Goal: Complete application form

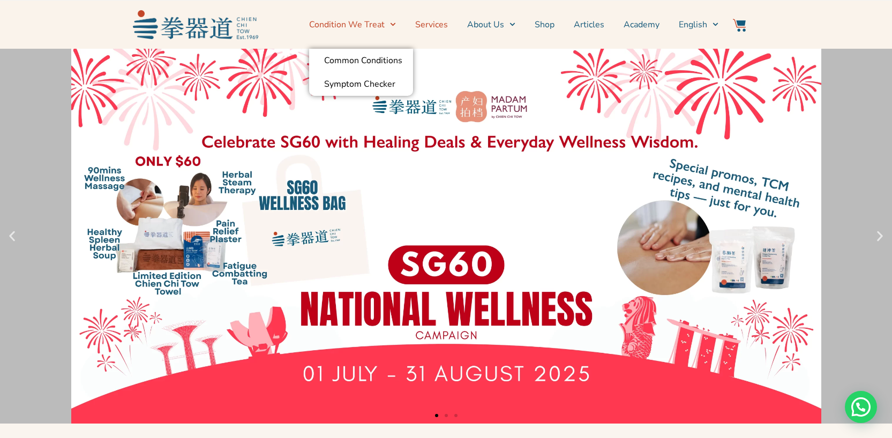
click at [425, 24] on link "Services" at bounding box center [431, 24] width 33 height 27
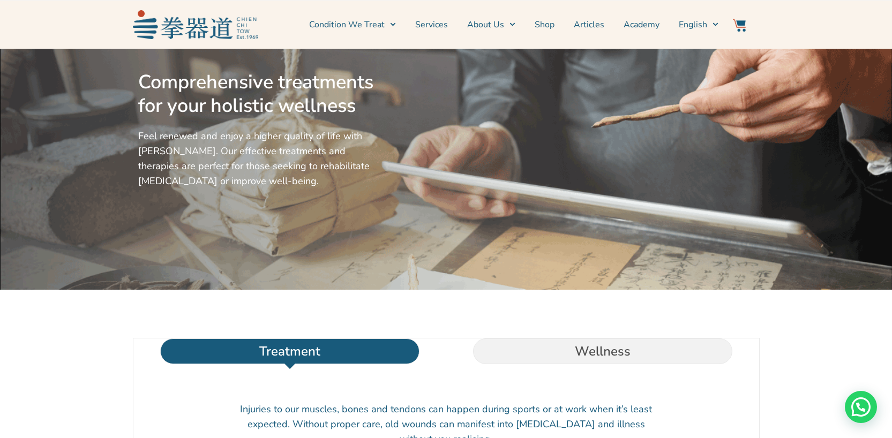
scroll to position [75, 0]
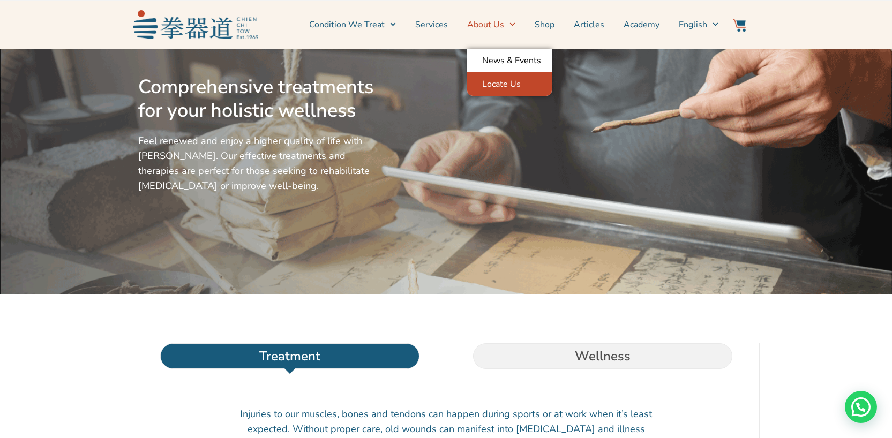
click at [515, 81] on link "Locate Us" at bounding box center [509, 84] width 85 height 24
click at [502, 87] on link "Locate Us" at bounding box center [509, 84] width 85 height 24
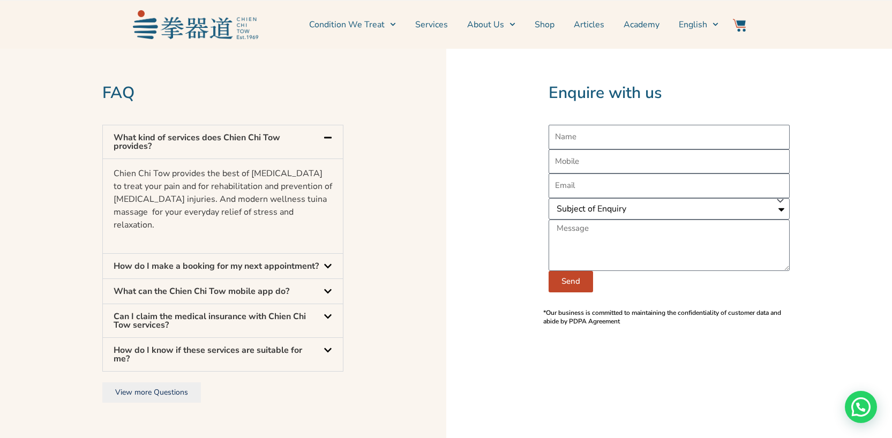
scroll to position [727, 0]
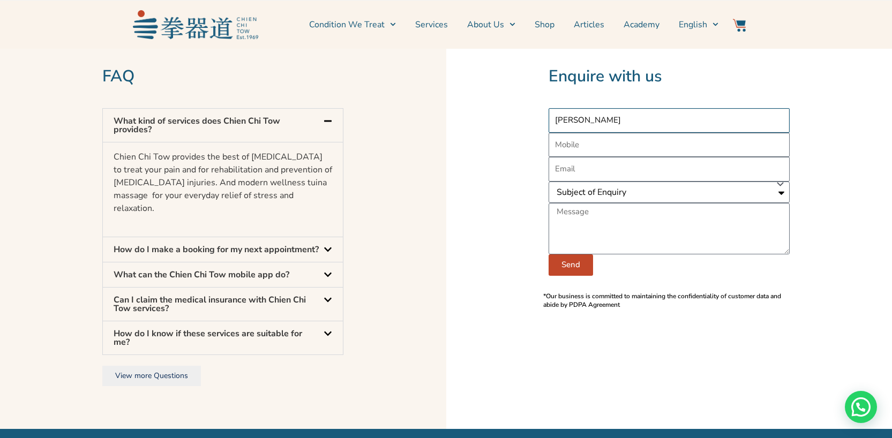
type input "[PERSON_NAME]"
type input "80760026"
type input "[EMAIL_ADDRESS][DOMAIN_NAME]"
select select "Treatments"
click at [669, 210] on textarea "New Form" at bounding box center [669, 228] width 241 height 51
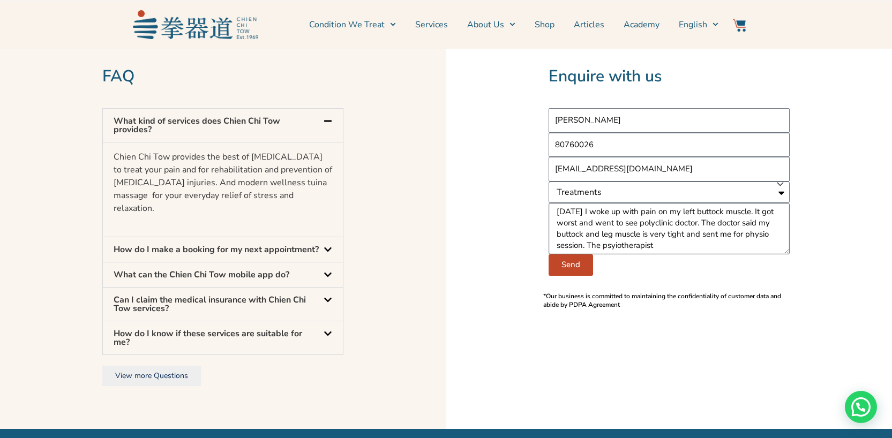
click at [745, 232] on textarea "[DATE] I woke up with pain on my left buttock muscle. It got worst and went to …" at bounding box center [669, 228] width 241 height 51
click at [610, 232] on textarea "[DATE] I woke up with pain on my left buttock muscle. It got worst and went to …" at bounding box center [669, 228] width 241 height 51
click at [678, 254] on div "Send" at bounding box center [669, 264] width 241 height 21
click at [684, 234] on textarea "[DATE] I woke up with pain on my left buttock muscle. It got worst and went to …" at bounding box center [669, 228] width 241 height 51
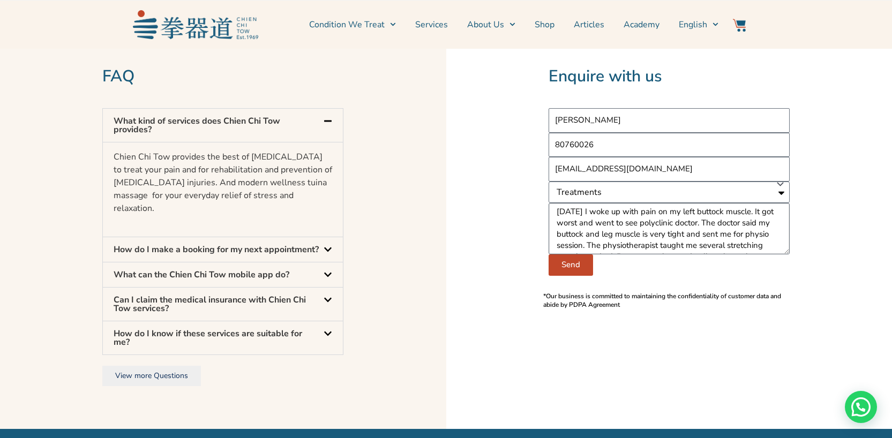
click at [599, 210] on textarea "[DATE] I woke up with pain on my left buttock muscle. It got worst and went to …" at bounding box center [669, 228] width 241 height 51
click at [640, 210] on textarea "[DATE] I woke up with pain on my left buttock muscle. It got worst especially s…" at bounding box center [669, 228] width 241 height 51
click at [590, 220] on textarea "[DATE] I woke up with pain on my left buttock muscle. It got worst especially s…" at bounding box center [669, 228] width 241 height 51
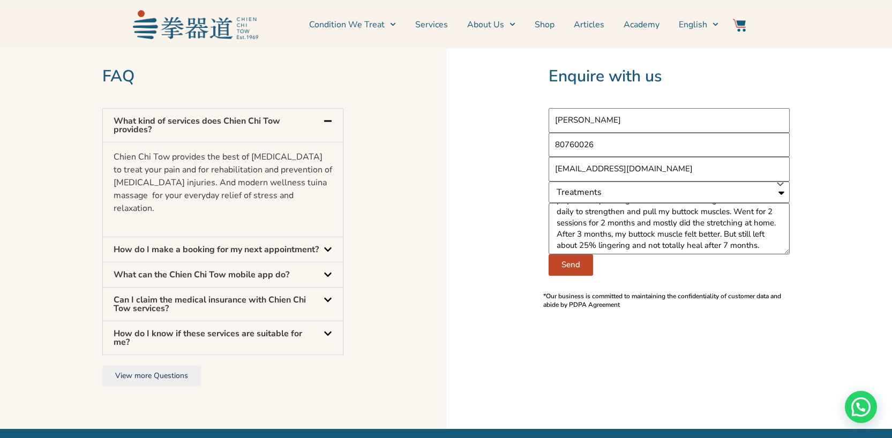
click at [592, 220] on textarea "[DATE] I woke up with pain on my left buttock muscle. It got worst especially s…" at bounding box center [669, 228] width 241 height 51
click at [641, 209] on textarea "[DATE] I woke up with pain on my left buttock muscle. It got worst especially s…" at bounding box center [669, 228] width 241 height 51
click at [640, 231] on textarea "[DATE] I woke up with pain on my left buttock muscle. It got worst especially s…" at bounding box center [669, 228] width 241 height 51
type textarea "[DATE] I woke up with pain on my left buttock muscle. It got worst especially s…"
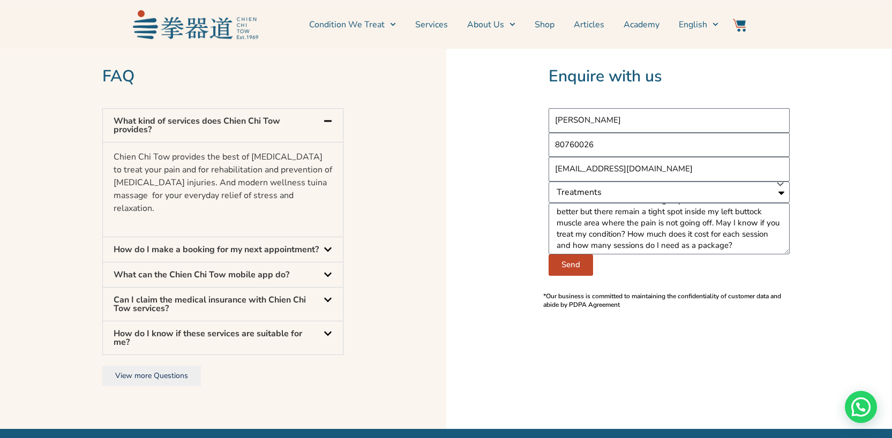
click at [576, 261] on span "Send" at bounding box center [570, 265] width 19 height 8
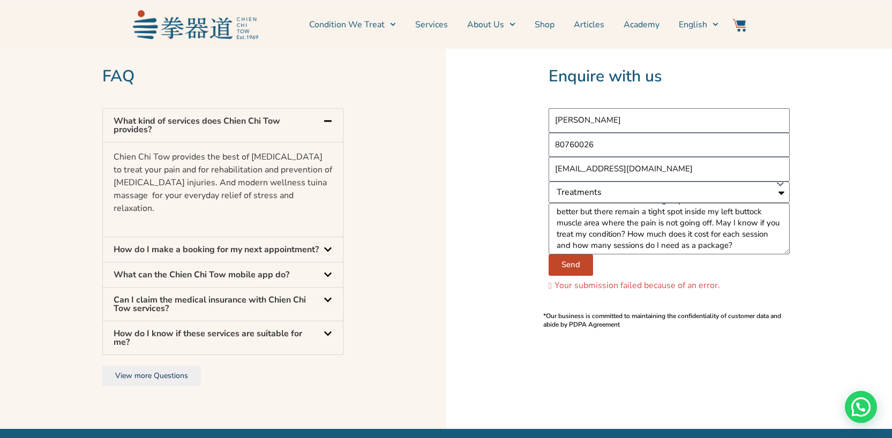
click at [562, 261] on span "Send" at bounding box center [570, 265] width 19 height 8
click at [644, 234] on textarea "[DATE] I woke up with pain on my left buttock muscle. It got worst especially s…" at bounding box center [669, 228] width 241 height 51
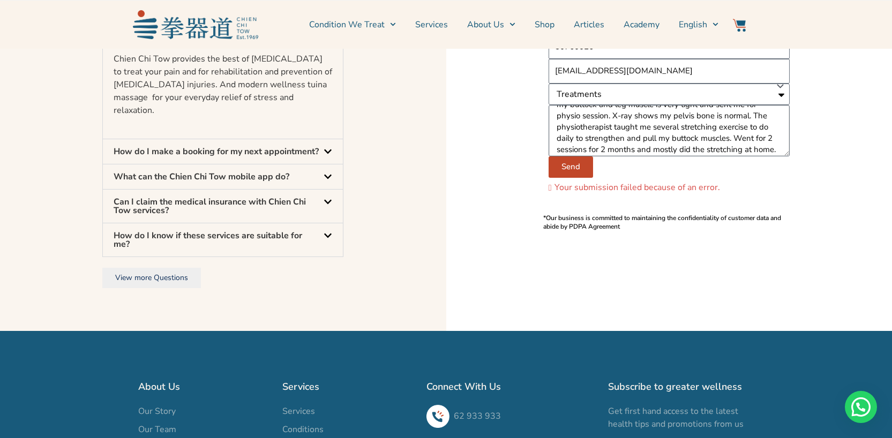
scroll to position [0, 0]
drag, startPoint x: 637, startPoint y: 137, endPoint x: 553, endPoint y: 70, distance: 107.1
click at [553, 70] on div "[PERSON_NAME] 80760026 [EMAIL_ADDRESS][DOMAIN_NAME] Subject of Enquiry Treatmen…" at bounding box center [669, 94] width 241 height 168
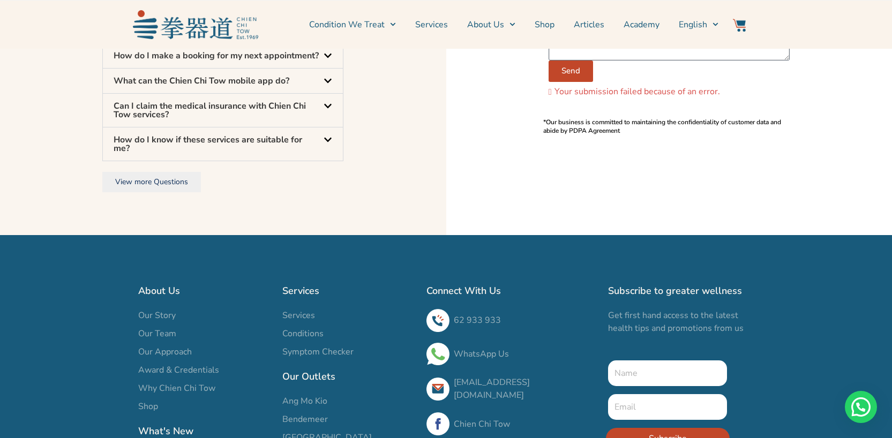
scroll to position [937, 0]
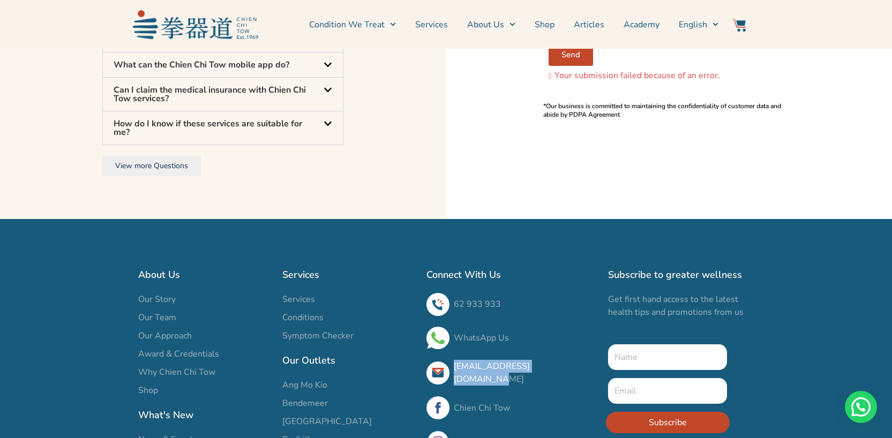
drag, startPoint x: 566, startPoint y: 365, endPoint x: 455, endPoint y: 364, distance: 111.4
click at [455, 364] on h3 "[EMAIL_ADDRESS][DOMAIN_NAME]" at bounding box center [526, 373] width 144 height 26
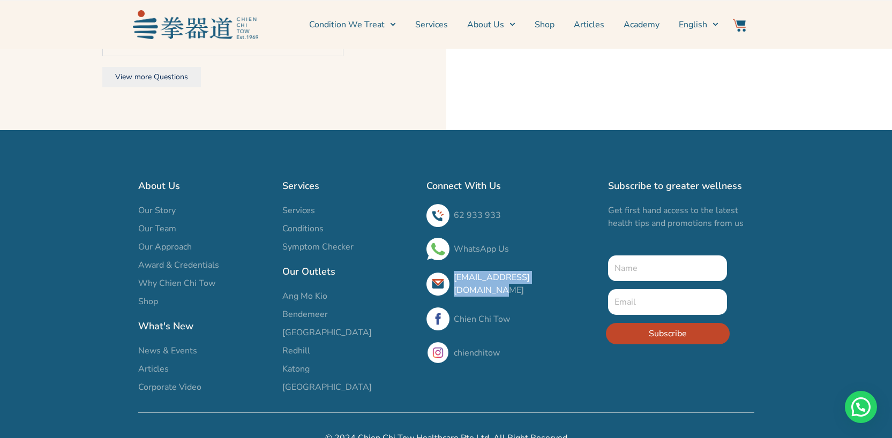
scroll to position [1033, 0]
